Goal: Communication & Community: Connect with others

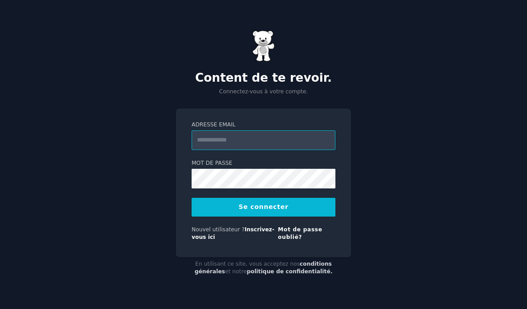
click at [242, 150] on input "Adresse email" at bounding box center [264, 141] width 144 height 20
type input "**********"
click at [312, 217] on button "Se connecter" at bounding box center [264, 207] width 144 height 19
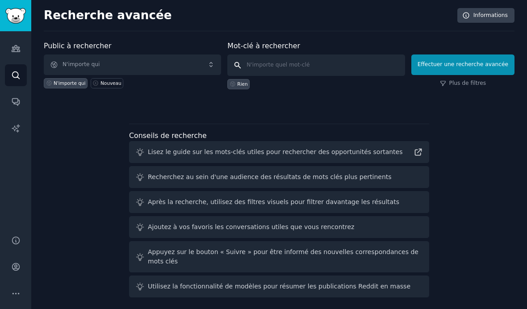
click at [331, 63] on input "text" at bounding box center [315, 65] width 177 height 21
type input "Conseil en image"
click at [462, 59] on button "Effectuer une recherche avancée" at bounding box center [463, 65] width 103 height 21
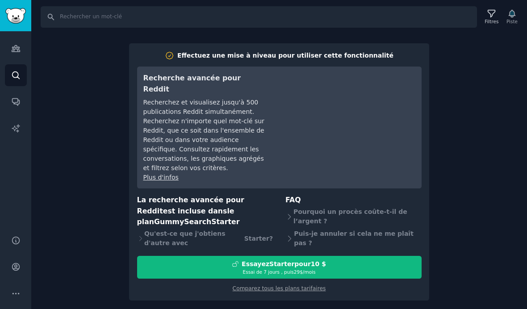
click at [477, 128] on div "Recherche Filtres Piste Effectuez une mise à niveau pour utiliser cette fonctio…" at bounding box center [279, 154] width 496 height 309
click at [457, 137] on div "Recherche Filtres Piste Effectuez une mise à niveau pour utiliser cette fonctio…" at bounding box center [279, 154] width 496 height 309
click at [246, 17] on input "Recherche" at bounding box center [259, 16] width 437 height 21
type input "Conseil en image"
click at [13, 52] on icon "Barre latérale" at bounding box center [16, 49] width 8 height 6
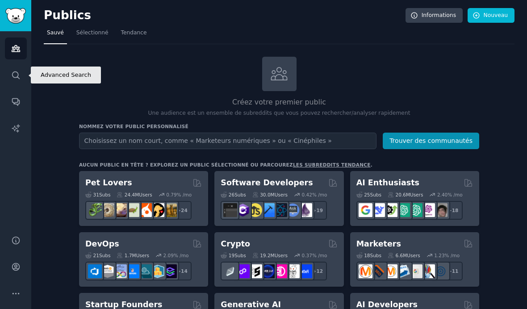
click at [13, 81] on link "Recherche" at bounding box center [16, 75] width 22 height 22
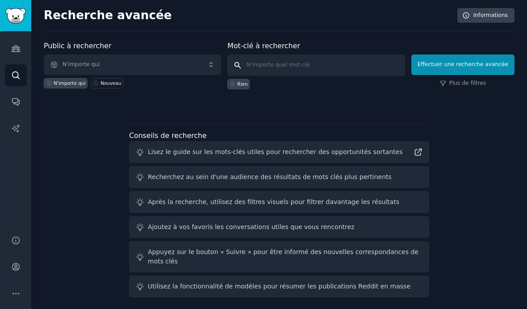
click at [349, 66] on input "text" at bounding box center [315, 65] width 177 height 21
type input "Conseil en image"
click at [475, 80] on font "Plus de filtres" at bounding box center [468, 83] width 37 height 6
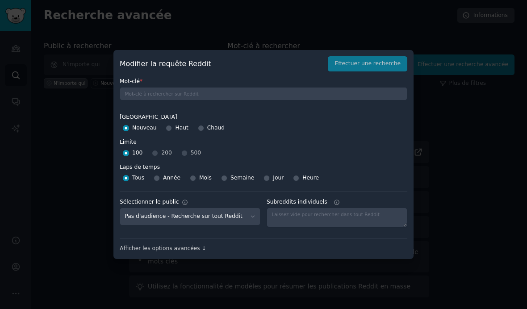
scroll to position [37, 0]
click at [455, 109] on div at bounding box center [263, 154] width 527 height 309
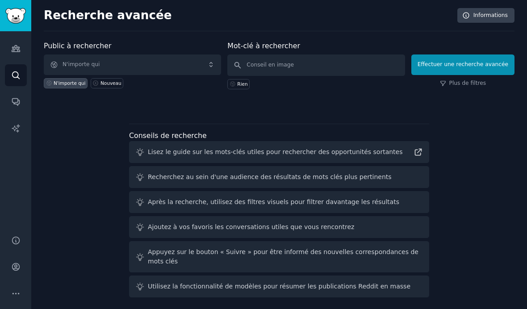
click at [475, 60] on button "Effectuer une recherche avancée" at bounding box center [463, 65] width 103 height 21
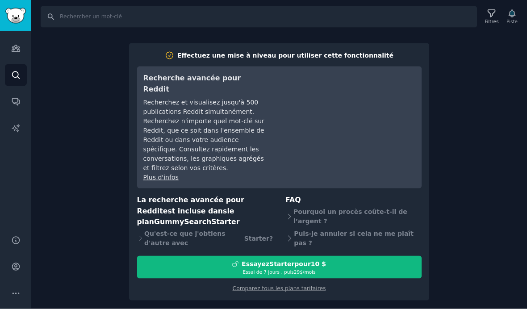
scroll to position [37, 0]
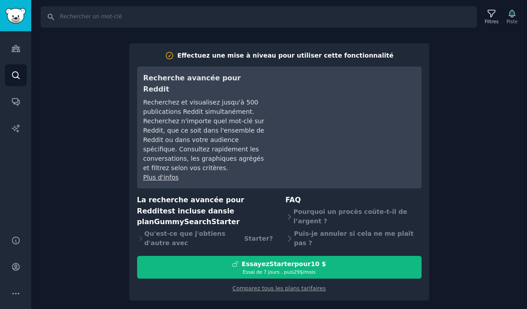
click at [311, 286] on font "Comparez tous les plans tarifaires" at bounding box center [279, 289] width 93 height 6
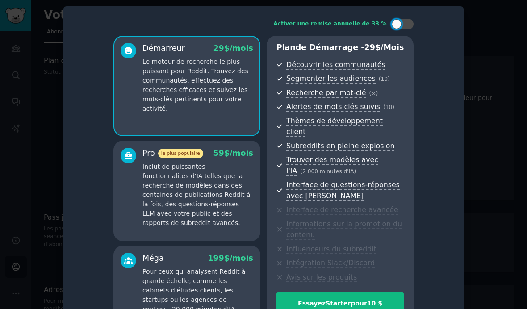
click at [474, 106] on div at bounding box center [263, 154] width 527 height 309
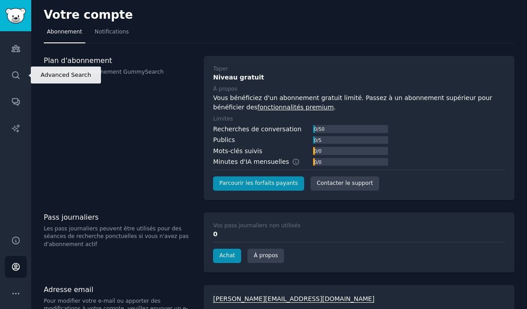
click at [13, 72] on icon "Barre latérale" at bounding box center [15, 75] width 9 height 9
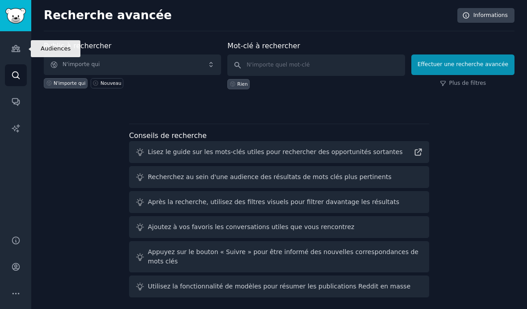
click at [13, 50] on icon "Barre latérale" at bounding box center [16, 49] width 8 height 6
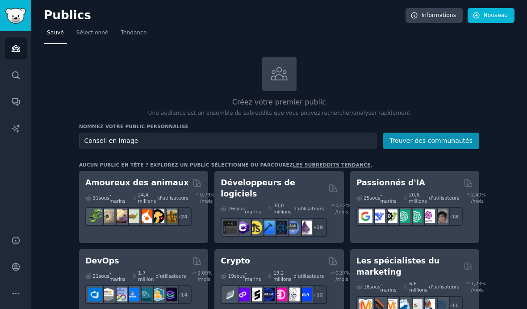
type input "Conseil en image"
click at [433, 140] on button "Trouver des communautés" at bounding box center [431, 141] width 97 height 17
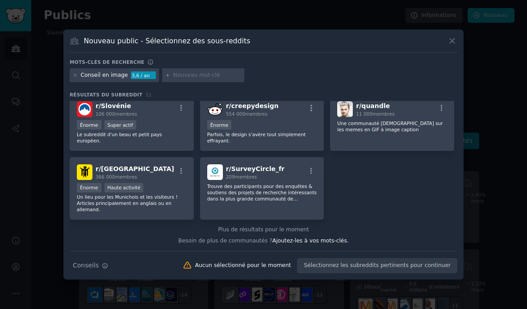
scroll to position [144, 0]
click at [76, 78] on icon at bounding box center [75, 75] width 5 height 5
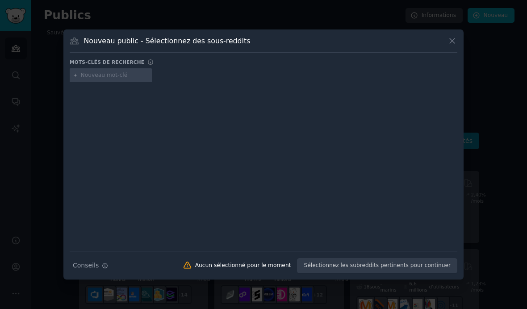
click at [118, 80] on input "text" at bounding box center [115, 76] width 68 height 8
type input "Estime de soi"
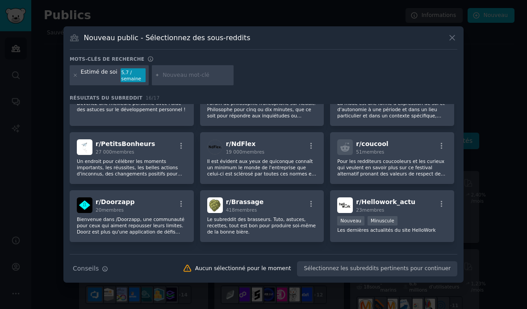
scroll to position [136, 0]
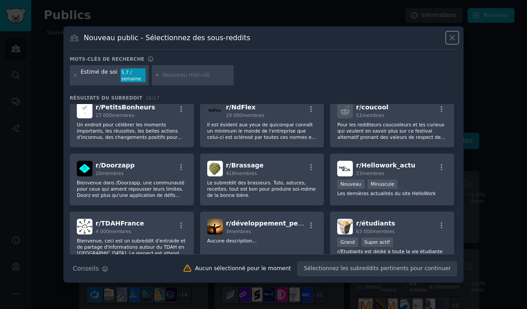
click at [449, 42] on icon at bounding box center [452, 37] width 9 height 9
